Goal: Information Seeking & Learning: Learn about a topic

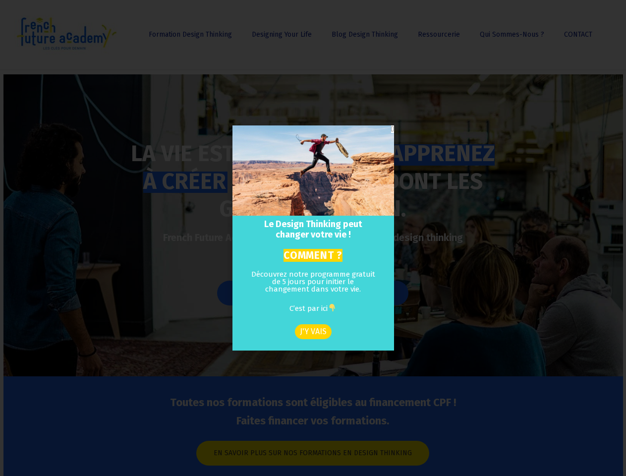
click at [313, 238] on h2 "Le Design Thinking peut changer votre vie !" at bounding box center [312, 229] width 145 height 21
click at [391, 129] on icon "Close" at bounding box center [392, 128] width 2 height 7
